Goal: Information Seeking & Learning: Learn about a topic

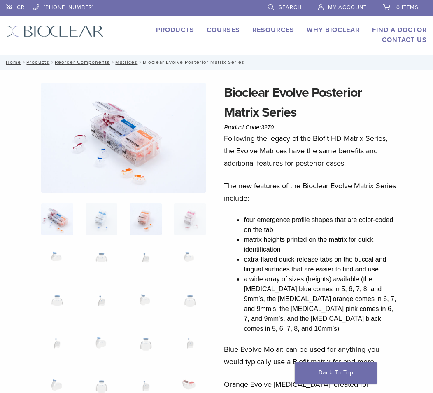
click at [151, 214] on img at bounding box center [146, 219] width 32 height 32
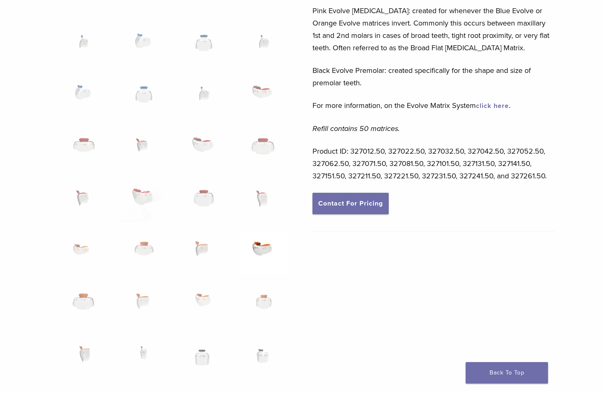
scroll to position [412, 0]
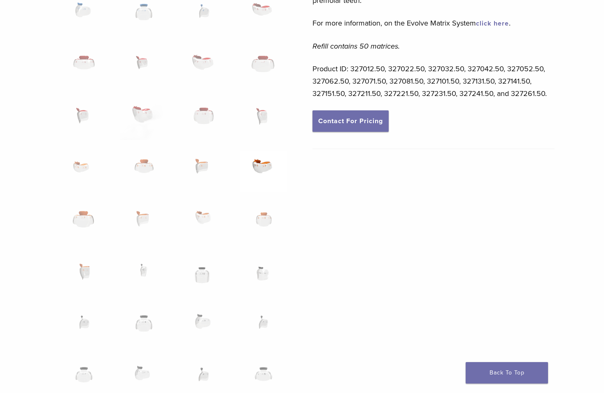
click at [256, 171] on img at bounding box center [263, 171] width 47 height 41
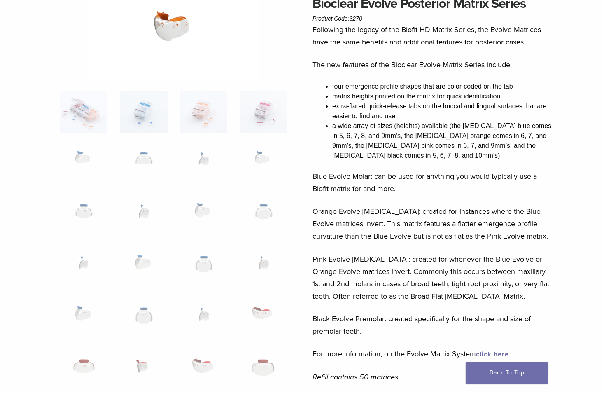
scroll to position [0, 0]
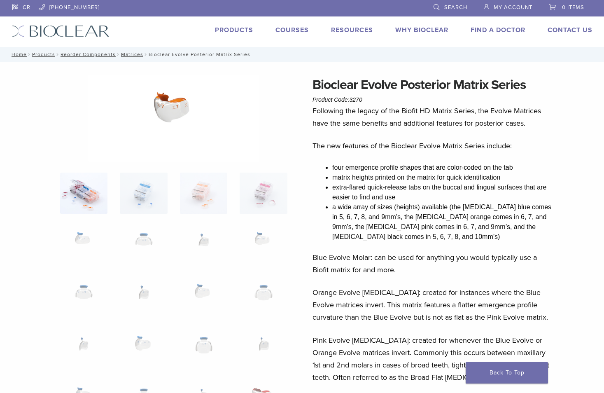
click at [66, 192] on img at bounding box center [83, 193] width 47 height 41
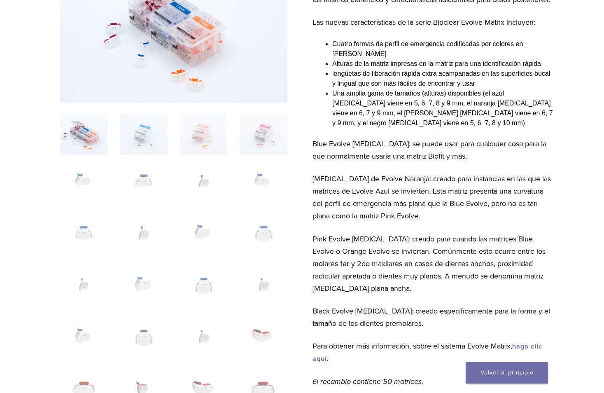
scroll to position [206, 0]
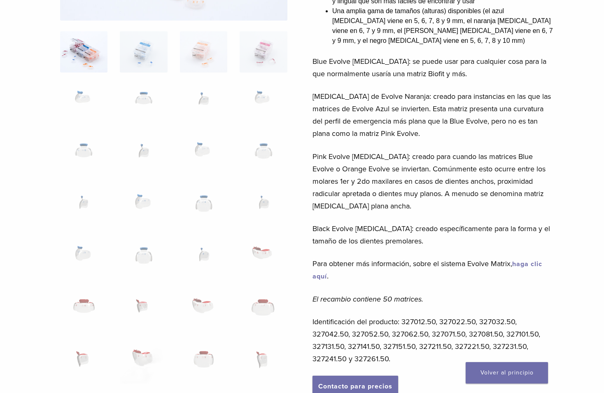
click at [433, 260] on link "haga clic aquí" at bounding box center [428, 270] width 230 height 21
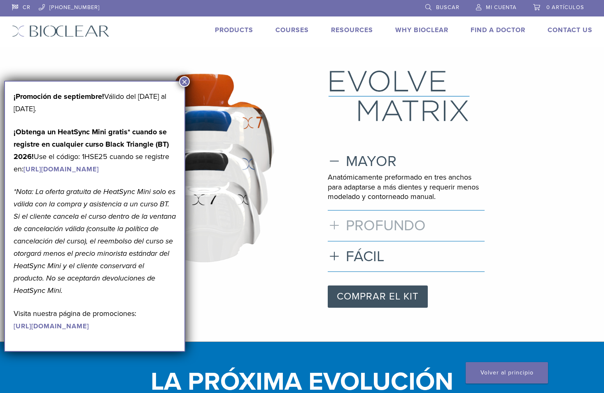
click at [381, 227] on h3 "PROFUNDO" at bounding box center [406, 226] width 157 height 18
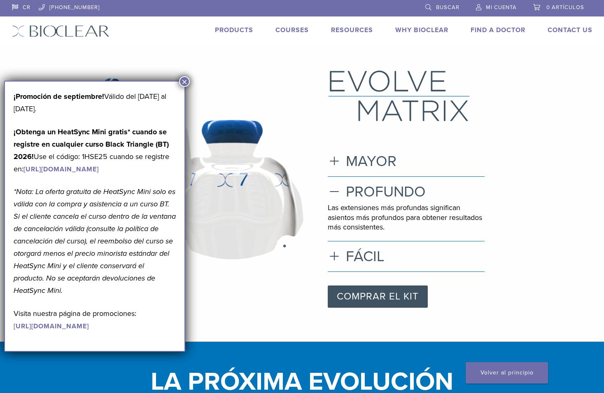
click at [182, 80] on button "×" at bounding box center [184, 81] width 11 height 11
